Goal: Information Seeking & Learning: Learn about a topic

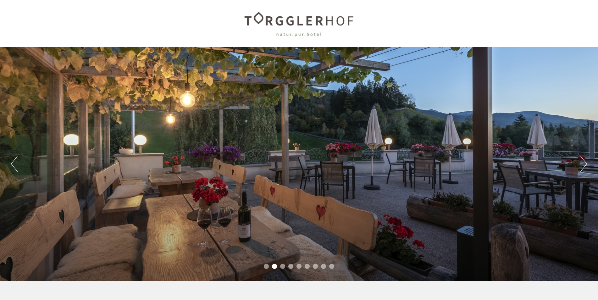
click at [583, 169] on button "Next" at bounding box center [583, 164] width 7 height 16
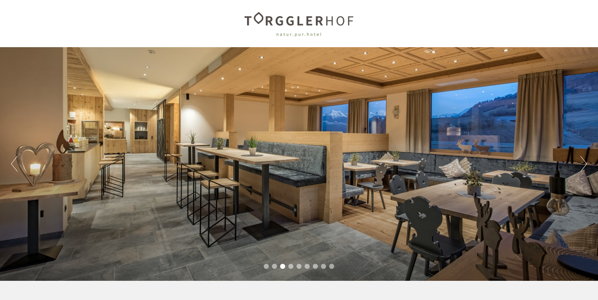
click at [583, 169] on button "Next" at bounding box center [583, 164] width 7 height 16
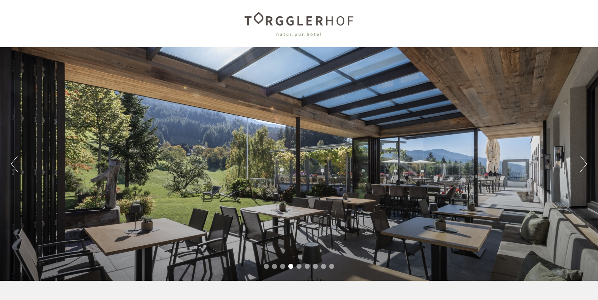
click at [583, 169] on button "Next" at bounding box center [583, 164] width 7 height 16
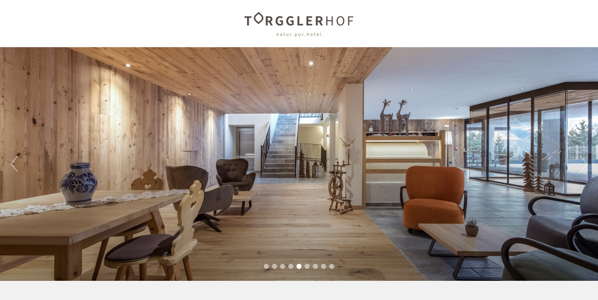
click at [583, 169] on button "Next" at bounding box center [583, 164] width 7 height 16
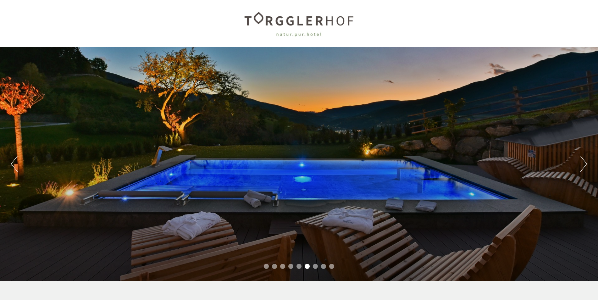
click at [583, 169] on button "Next" at bounding box center [583, 164] width 7 height 16
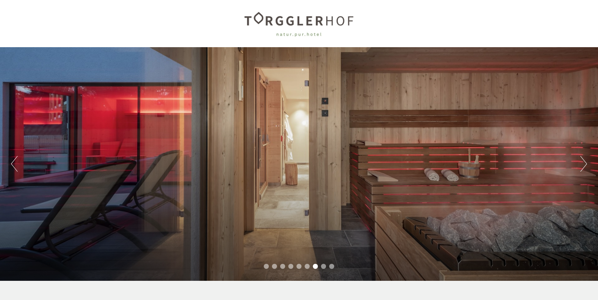
click at [583, 169] on button "Next" at bounding box center [583, 164] width 7 height 16
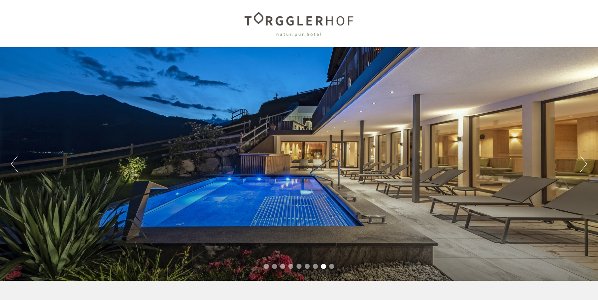
click at [583, 169] on button "Next" at bounding box center [583, 164] width 7 height 16
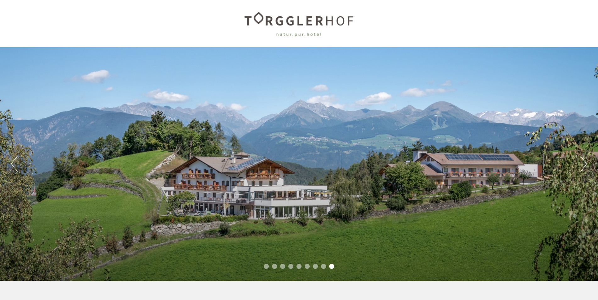
click at [583, 169] on button "Next" at bounding box center [583, 164] width 7 height 16
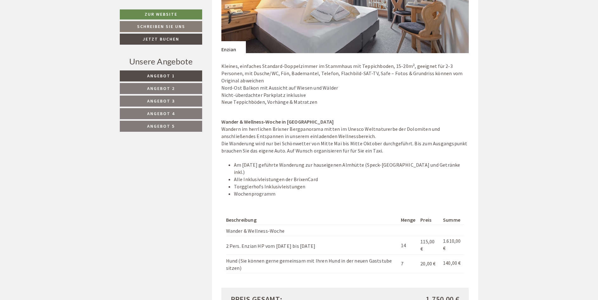
scroll to position [597, 0]
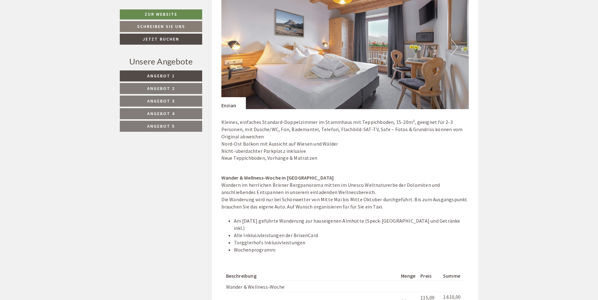
click at [455, 43] on button "Next" at bounding box center [454, 47] width 7 height 16
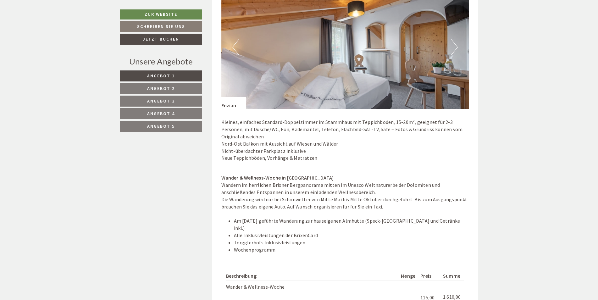
click at [455, 45] on button "Next" at bounding box center [454, 47] width 7 height 16
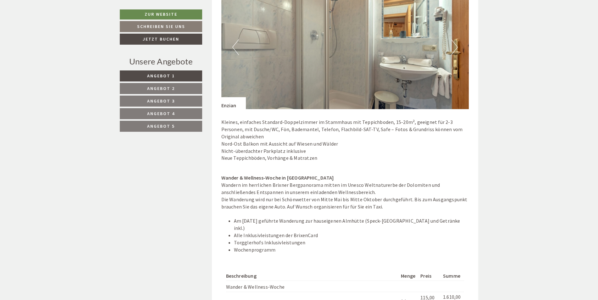
click at [455, 45] on button "Next" at bounding box center [454, 47] width 7 height 16
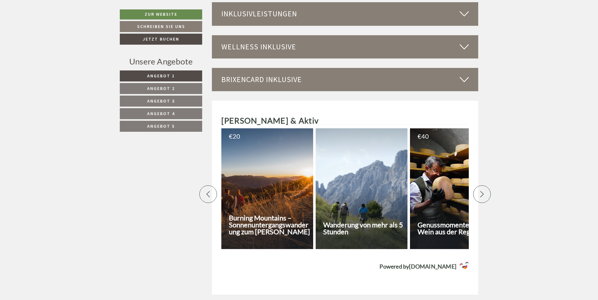
scroll to position [2547, 0]
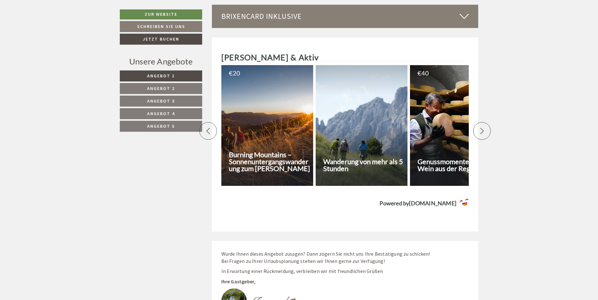
click at [169, 87] on span "Angebot 2" at bounding box center [161, 89] width 28 height 6
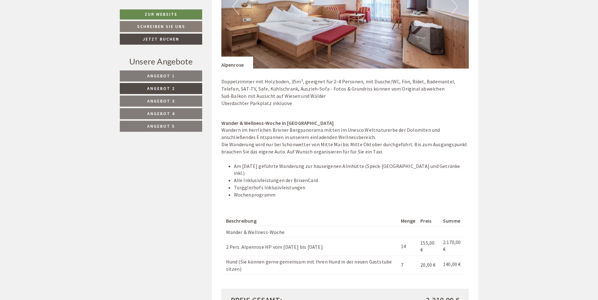
scroll to position [727, 0]
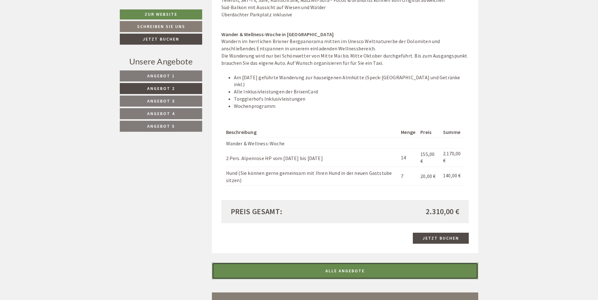
click at [334, 264] on link "ALLE ANGEBOTE" at bounding box center [345, 271] width 267 height 17
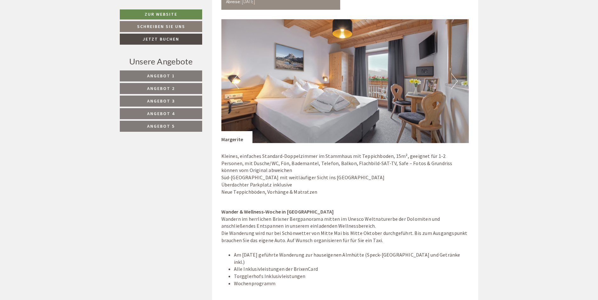
scroll to position [2959, 0]
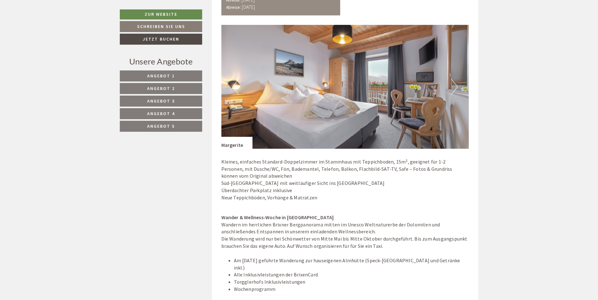
click at [454, 79] on button "Next" at bounding box center [454, 87] width 7 height 16
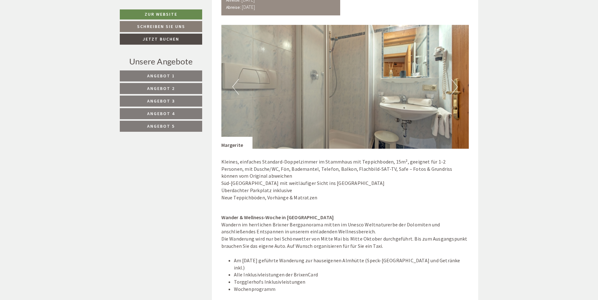
click at [454, 79] on button "Next" at bounding box center [454, 87] width 7 height 16
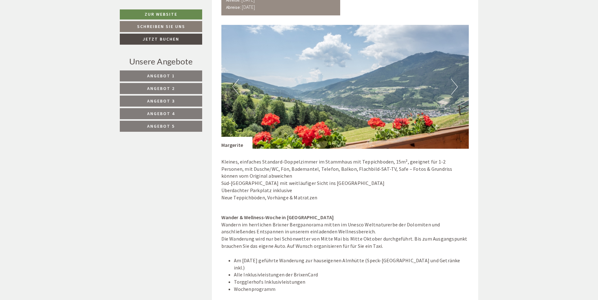
click at [454, 79] on button "Next" at bounding box center [454, 87] width 7 height 16
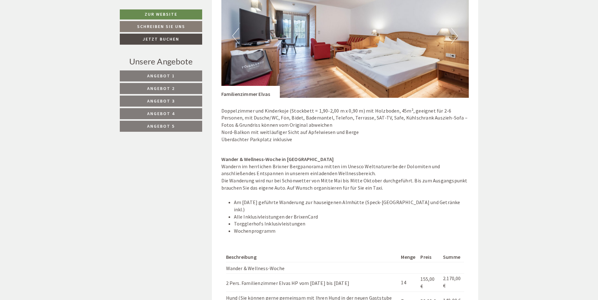
scroll to position [2362, 0]
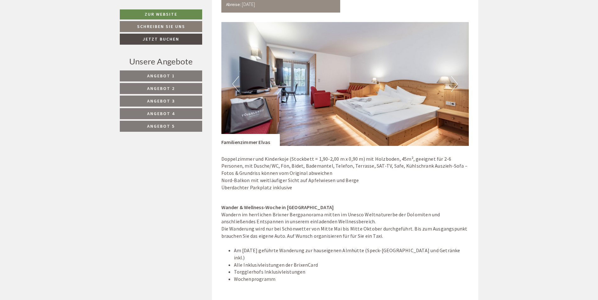
click at [454, 76] on button "Next" at bounding box center [454, 84] width 7 height 16
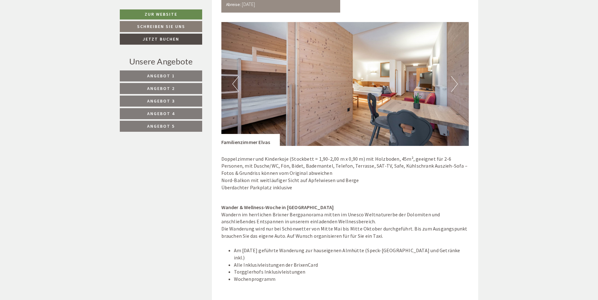
click at [454, 76] on button "Next" at bounding box center [454, 84] width 7 height 16
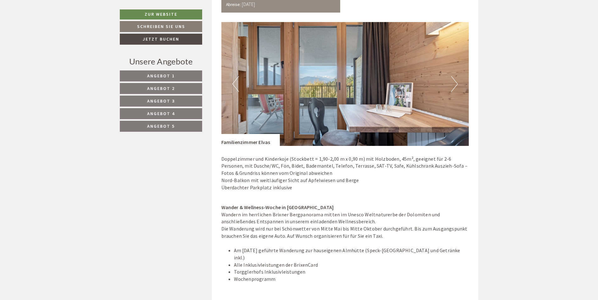
click at [454, 76] on button "Next" at bounding box center [454, 84] width 7 height 16
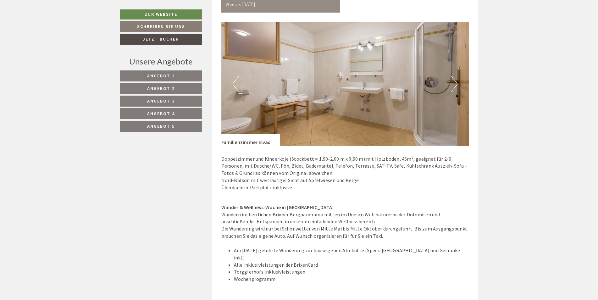
click at [454, 76] on button "Next" at bounding box center [454, 84] width 7 height 16
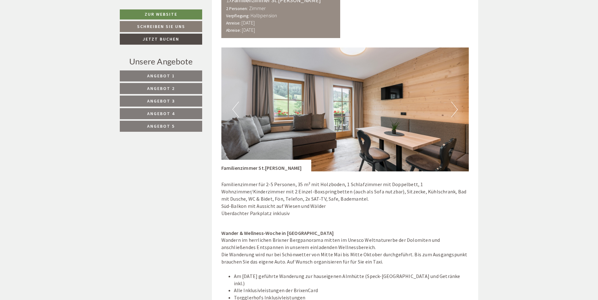
scroll to position [1733, 0]
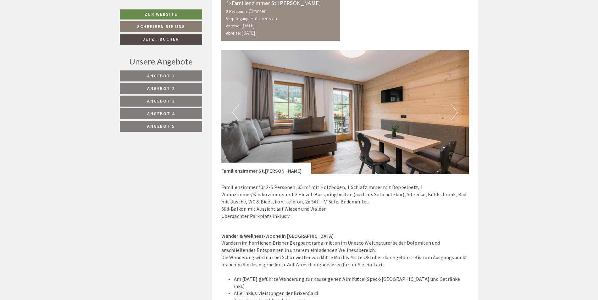
click at [453, 104] on button "Next" at bounding box center [454, 112] width 7 height 16
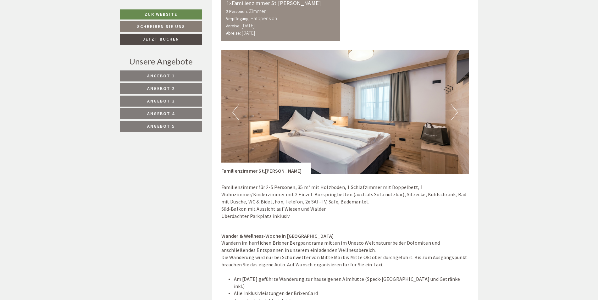
click at [453, 104] on button "Next" at bounding box center [454, 112] width 7 height 16
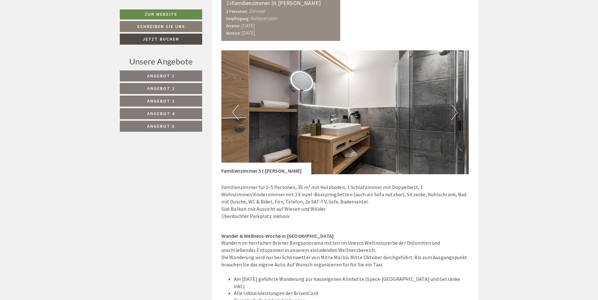
click at [453, 104] on button "Next" at bounding box center [454, 112] width 7 height 16
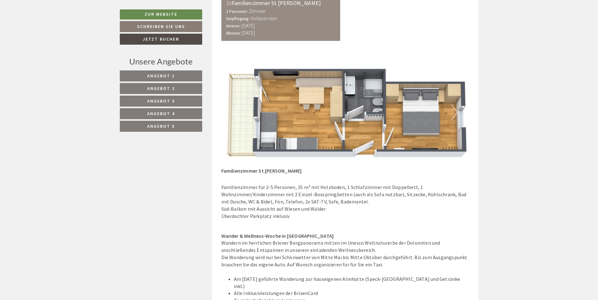
click at [456, 104] on button "Next" at bounding box center [454, 112] width 7 height 16
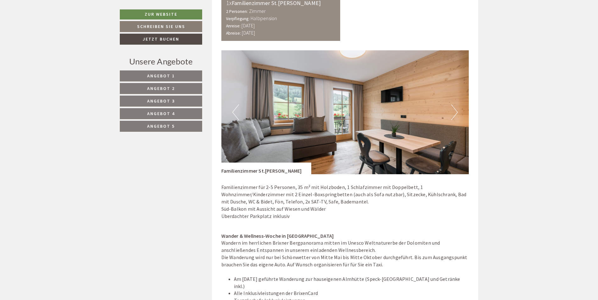
click at [456, 104] on button "Next" at bounding box center [454, 112] width 7 height 16
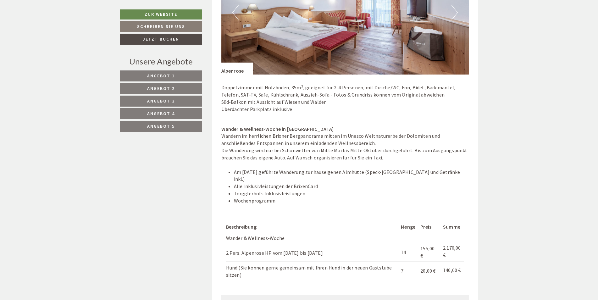
scroll to position [1198, 0]
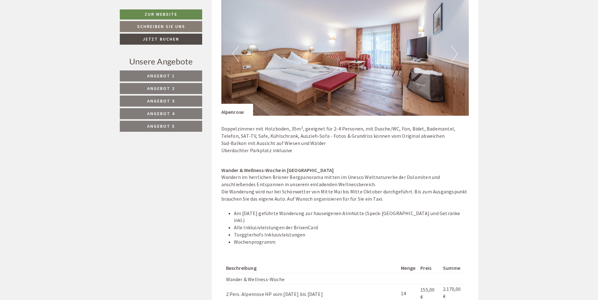
click at [457, 46] on button "Next" at bounding box center [454, 54] width 7 height 16
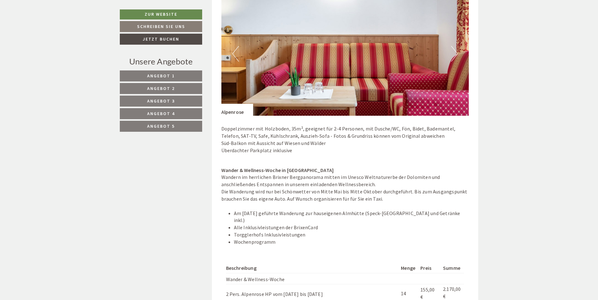
click at [457, 46] on button "Next" at bounding box center [454, 54] width 7 height 16
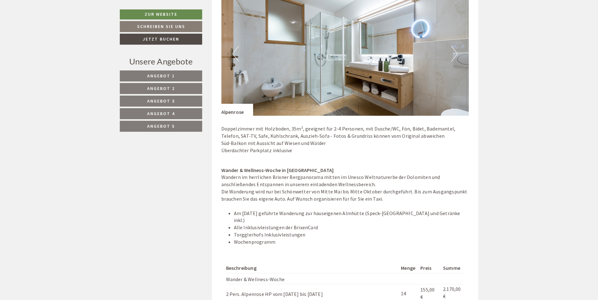
click at [457, 46] on button "Next" at bounding box center [454, 54] width 7 height 16
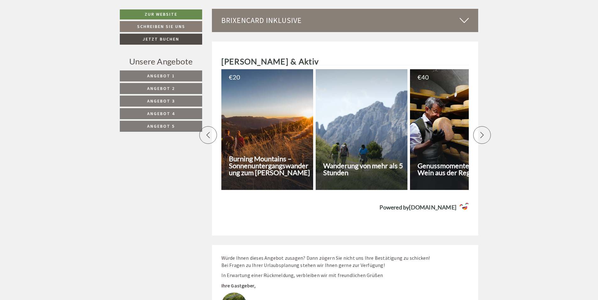
scroll to position [4224, 0]
